Goal: Navigation & Orientation: Find specific page/section

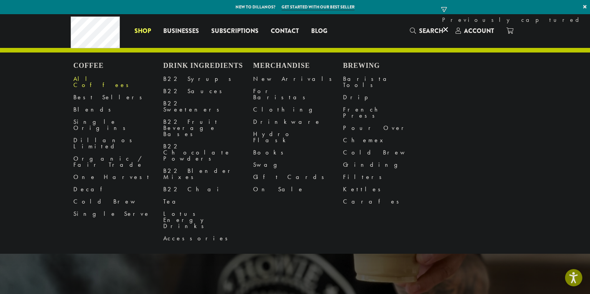
click at [87, 80] on link "All Coffees" at bounding box center [118, 82] width 90 height 18
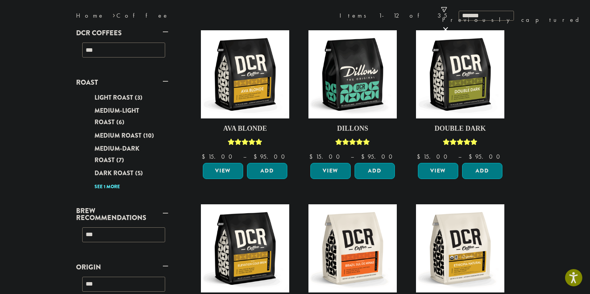
scroll to position [125, 0]
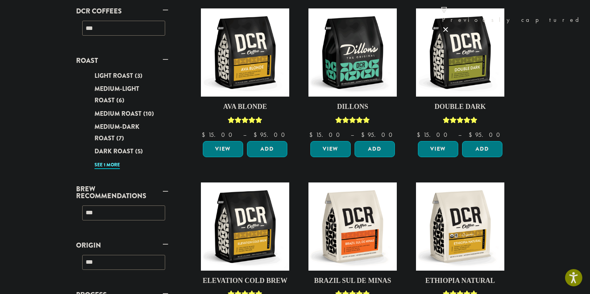
click at [113, 162] on link "See 1 more" at bounding box center [106, 166] width 25 height 8
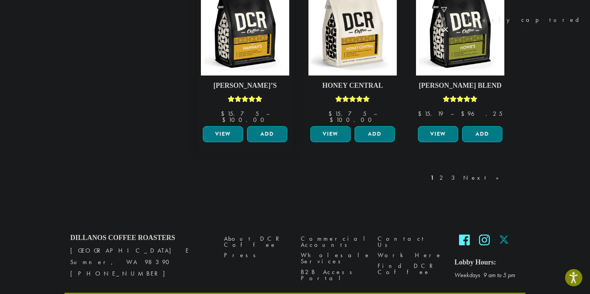
scroll to position [688, 0]
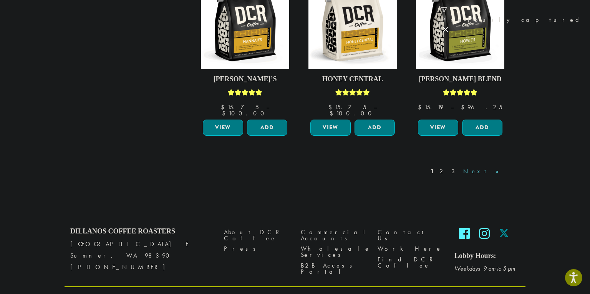
click at [500, 167] on link "Next »" at bounding box center [483, 171] width 44 height 9
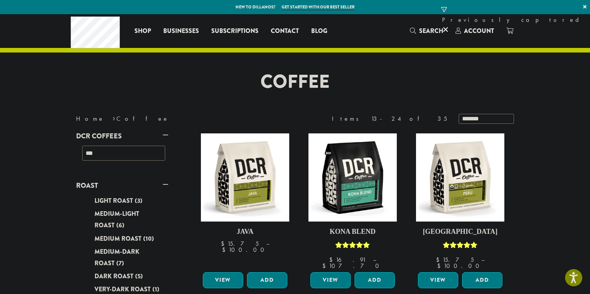
scroll to position [52, 0]
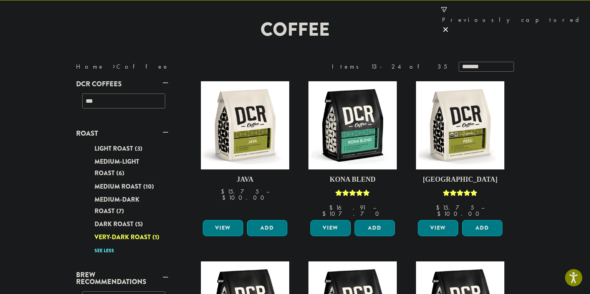
click at [82, 238] on div "Very-Dark Roast (1)" at bounding box center [123, 238] width 83 height 12
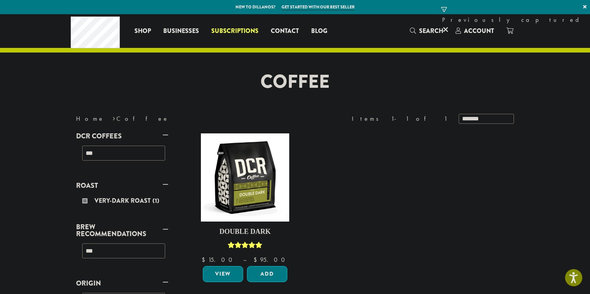
click at [236, 34] on span "Subscriptions" at bounding box center [234, 31] width 47 height 10
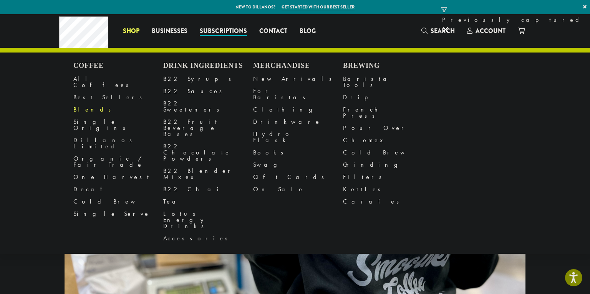
click at [86, 104] on link "Blends" at bounding box center [118, 110] width 90 height 12
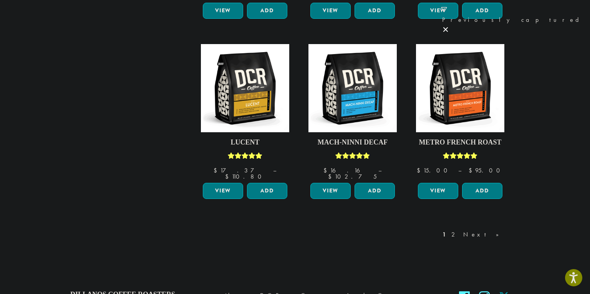
scroll to position [593, 0]
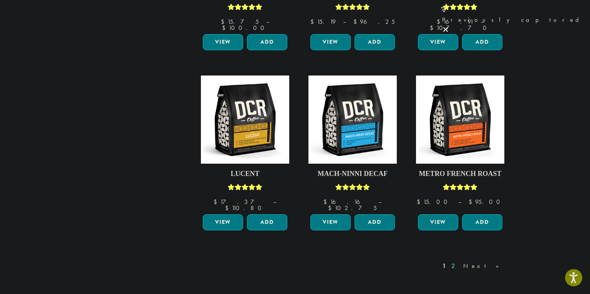
click at [459, 262] on link "2" at bounding box center [455, 266] width 10 height 9
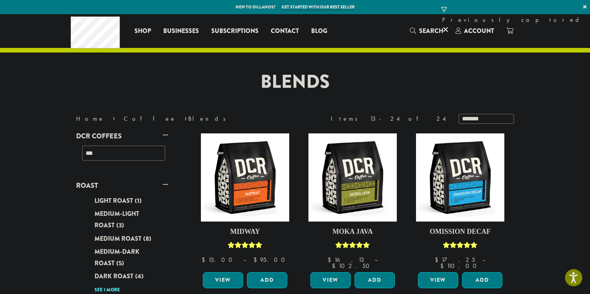
scroll to position [3, 0]
